Goal: Information Seeking & Learning: Learn about a topic

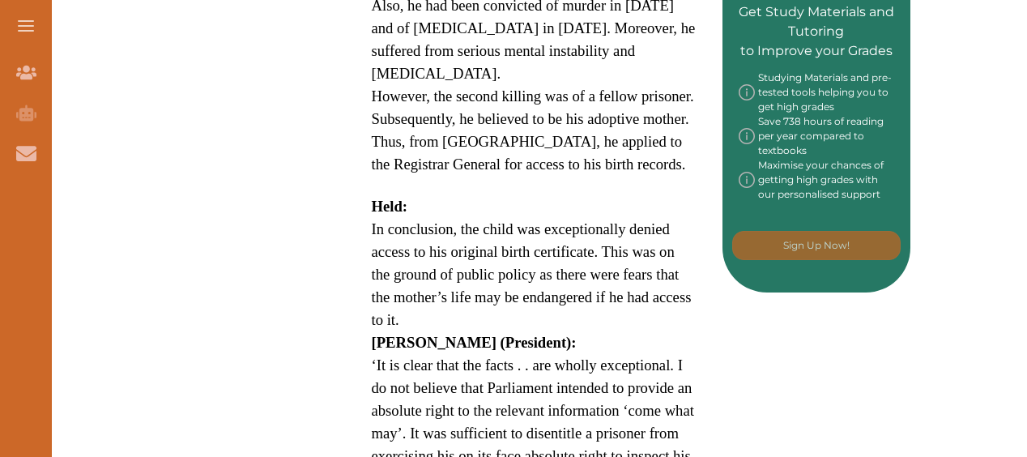
scroll to position [972, 0]
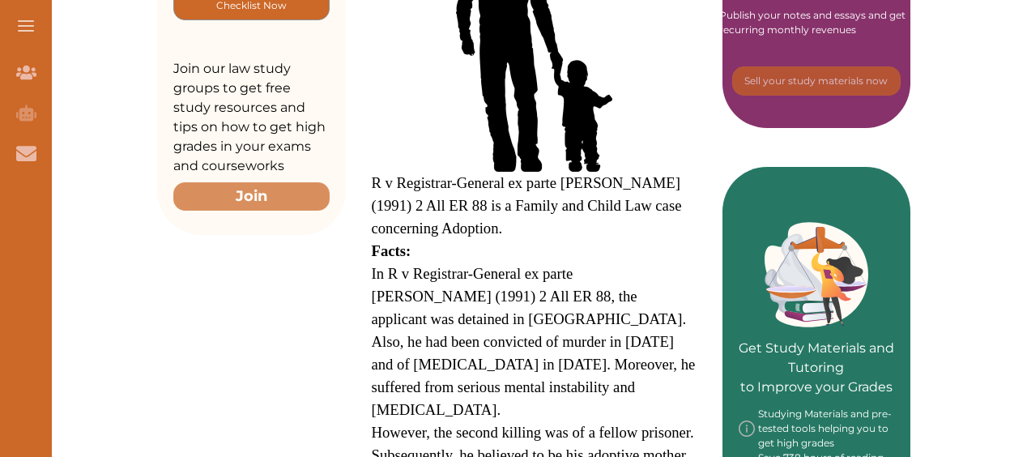
scroll to position [567, 0]
